Goal: Task Accomplishment & Management: Use online tool/utility

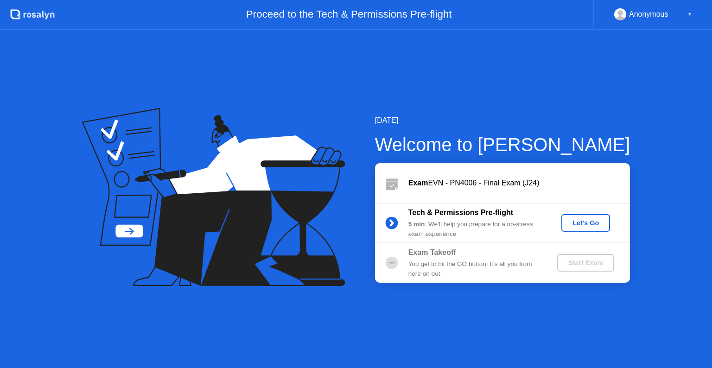
click at [587, 226] on div "Let's Go" at bounding box center [585, 222] width 41 height 7
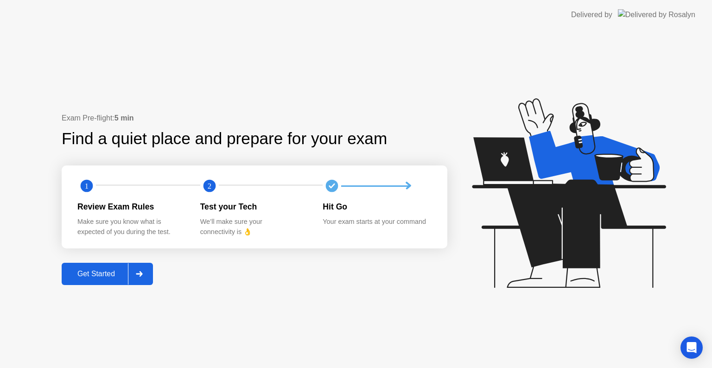
click at [133, 272] on div at bounding box center [139, 273] width 22 height 21
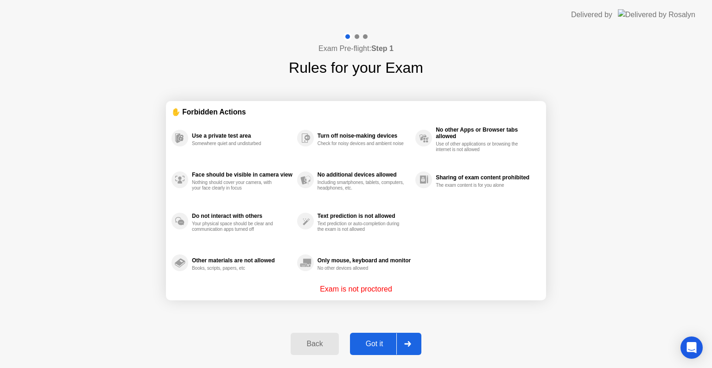
click at [405, 348] on div at bounding box center [407, 343] width 22 height 21
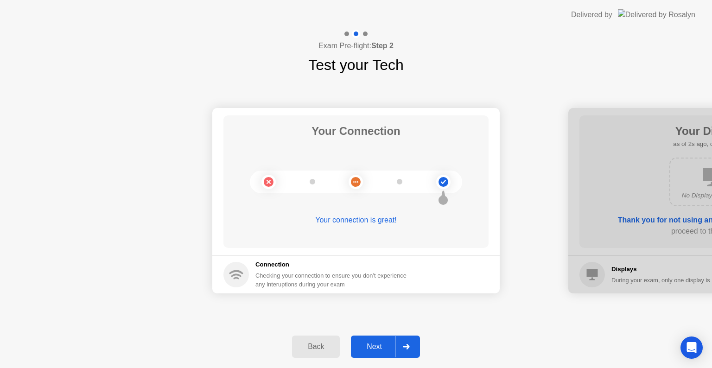
click at [403, 346] on icon at bounding box center [406, 347] width 7 height 6
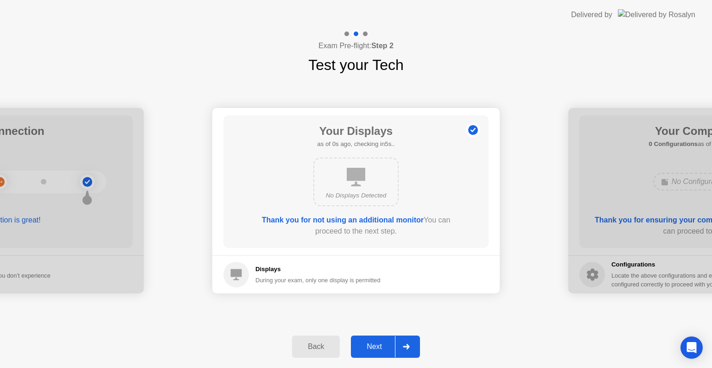
click at [403, 346] on icon at bounding box center [406, 347] width 7 height 6
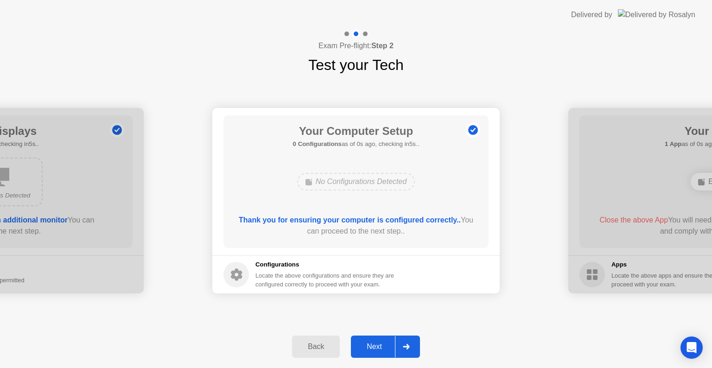
click at [403, 346] on icon at bounding box center [406, 347] width 7 height 6
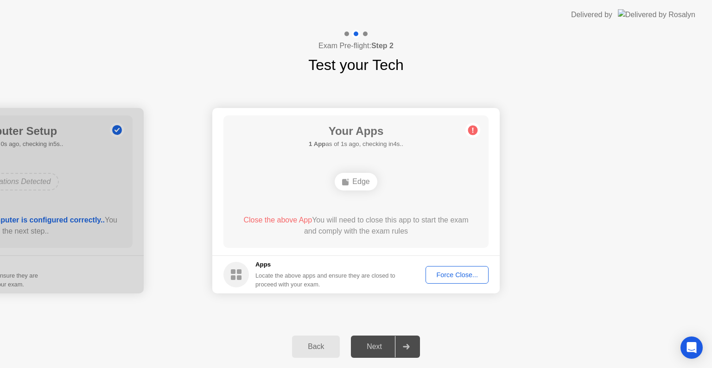
click at [403, 346] on icon at bounding box center [406, 347] width 7 height 6
click at [405, 348] on icon at bounding box center [406, 347] width 7 height 6
click at [446, 281] on button "Force Close..." at bounding box center [456, 275] width 63 height 18
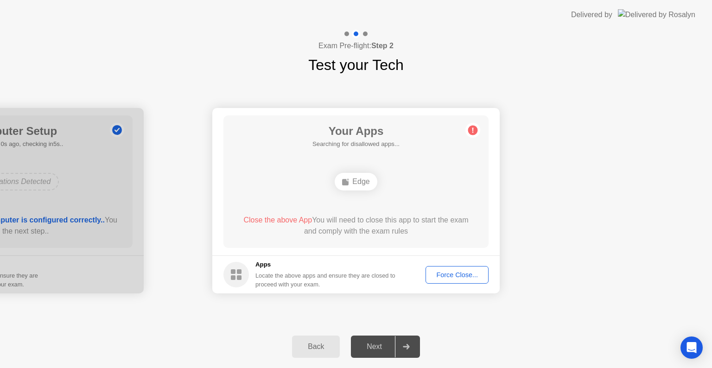
click at [413, 343] on div at bounding box center [406, 346] width 22 height 21
click at [430, 283] on footer "Apps Locate the above apps and ensure they are closed to proceed with your exam…" at bounding box center [355, 274] width 287 height 38
click at [435, 280] on button "Force Close..." at bounding box center [456, 275] width 63 height 18
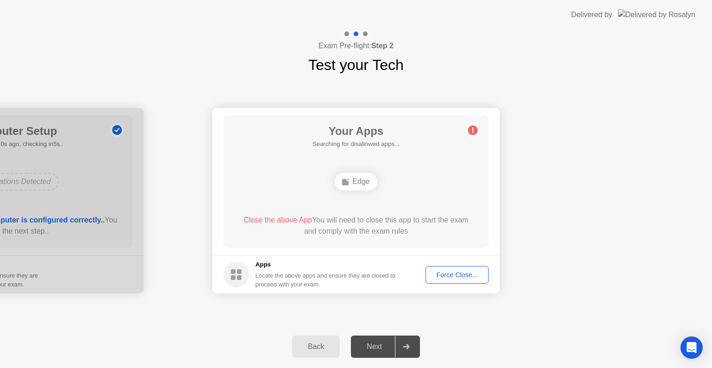
click at [407, 340] on div at bounding box center [406, 346] width 22 height 21
click at [292, 221] on span "Close the above App" at bounding box center [277, 220] width 69 height 8
click at [411, 348] on div at bounding box center [406, 346] width 22 height 21
click at [454, 279] on div "Force Close..." at bounding box center [457, 274] width 57 height 7
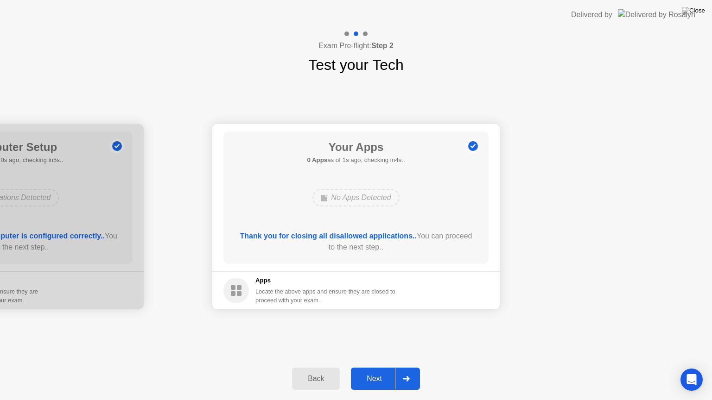
click at [402, 367] on div at bounding box center [406, 378] width 22 height 21
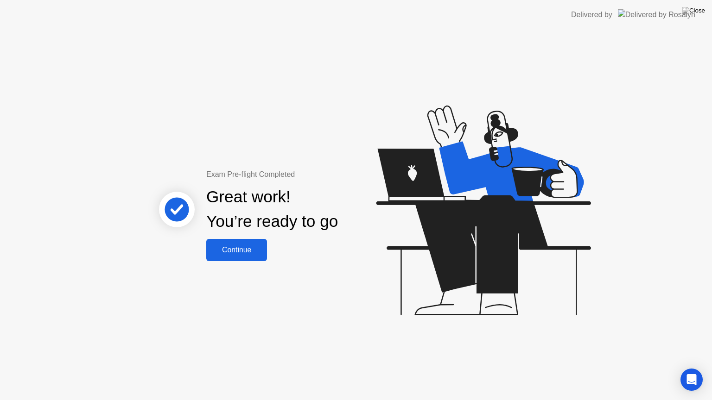
click at [260, 256] on button "Continue" at bounding box center [236, 250] width 61 height 22
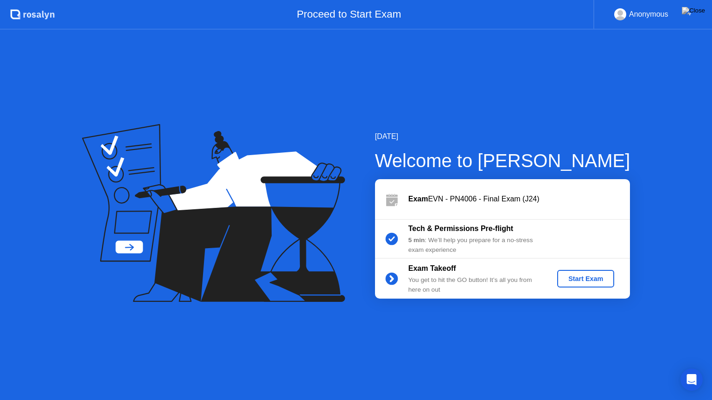
click at [590, 276] on div "Start Exam" at bounding box center [586, 278] width 50 height 7
